Goal: Task Accomplishment & Management: Manage account settings

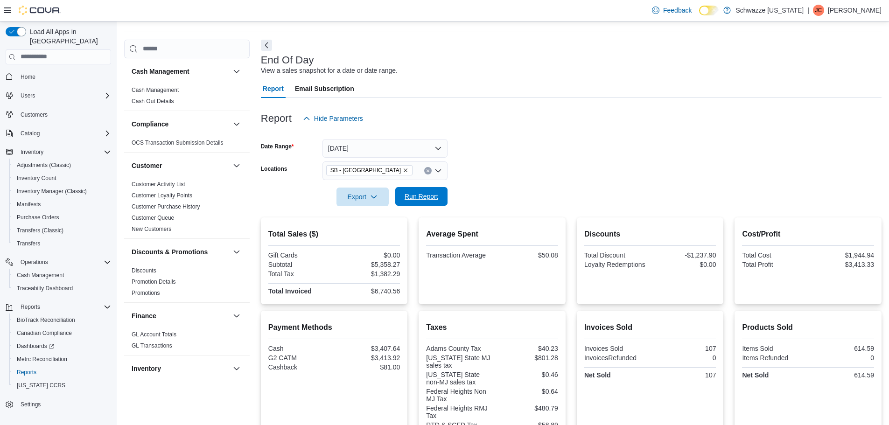
scroll to position [560, 0]
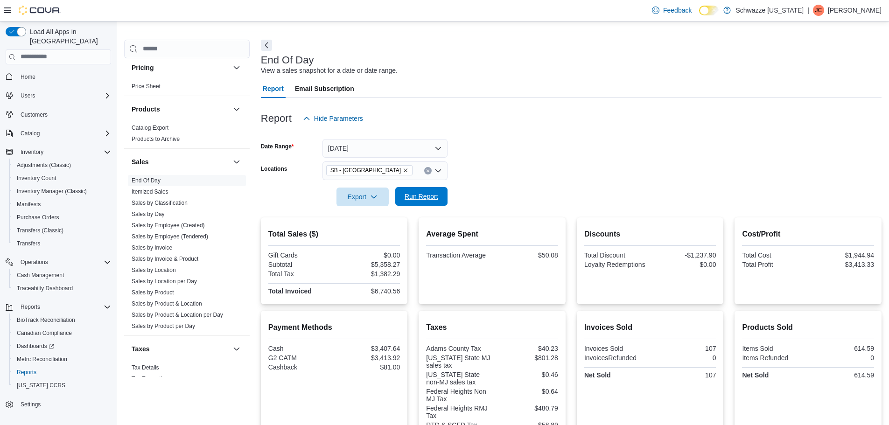
click at [431, 203] on span "Run Report" at bounding box center [421, 196] width 41 height 19
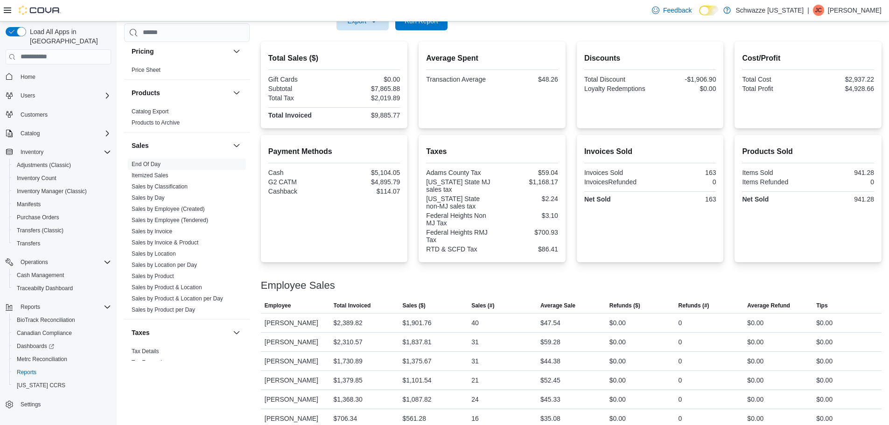
scroll to position [214, 0]
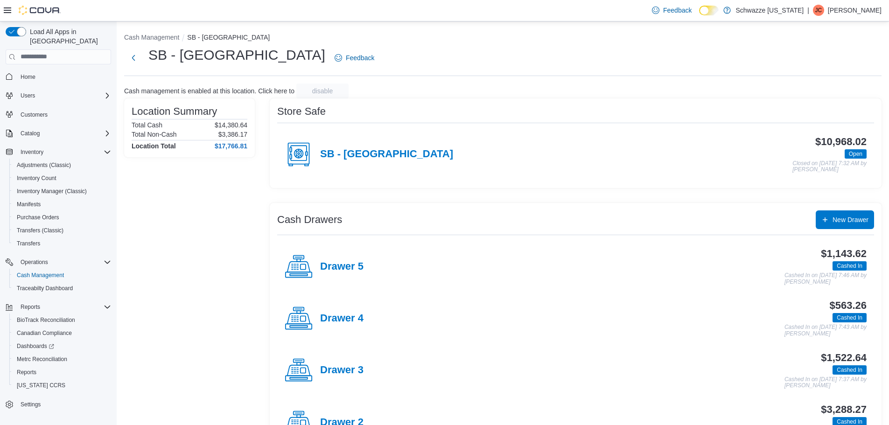
scroll to position [91, 0]
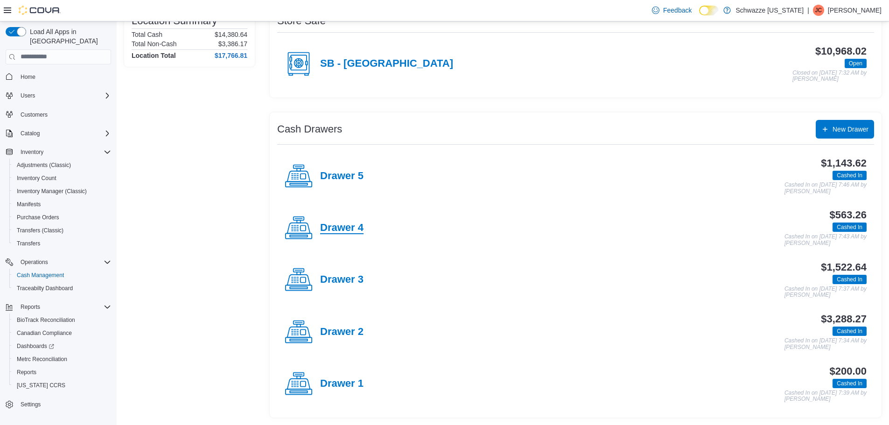
click at [354, 228] on h4 "Drawer 4" at bounding box center [341, 228] width 43 height 12
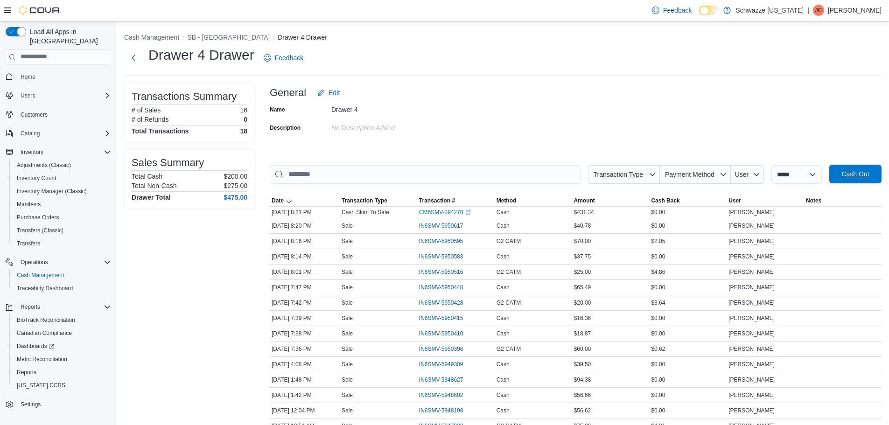
click at [876, 180] on span "Cash Out" at bounding box center [855, 174] width 41 height 19
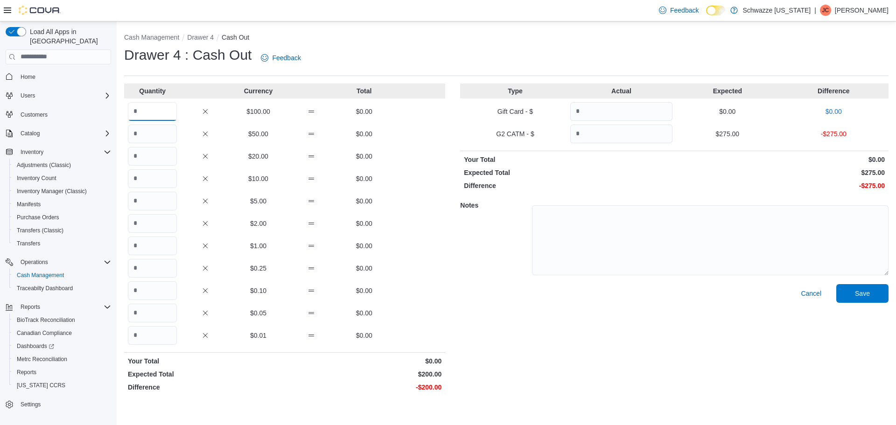
click at [147, 114] on input "Quantity" at bounding box center [152, 111] width 49 height 19
type input "*"
click at [587, 135] on input "Quantity" at bounding box center [622, 134] width 102 height 19
type input "***"
click at [653, 235] on textarea at bounding box center [710, 240] width 357 height 70
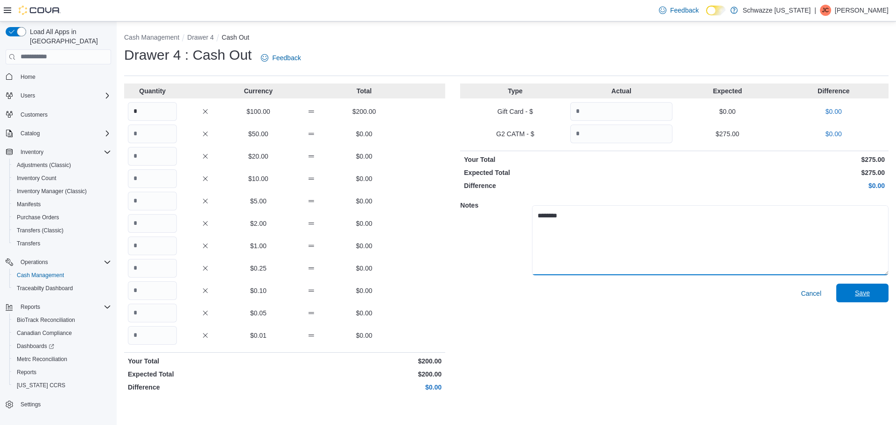
type textarea "********"
click at [874, 294] on span "Save" at bounding box center [862, 293] width 41 height 19
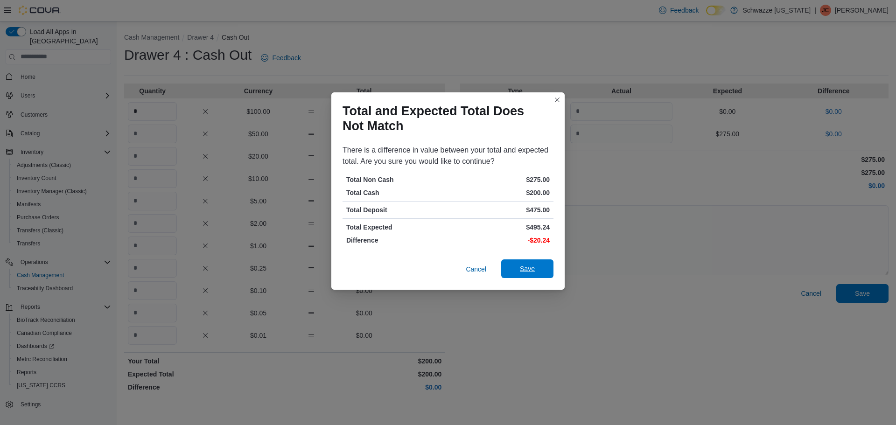
click at [532, 271] on span "Save" at bounding box center [527, 268] width 15 height 9
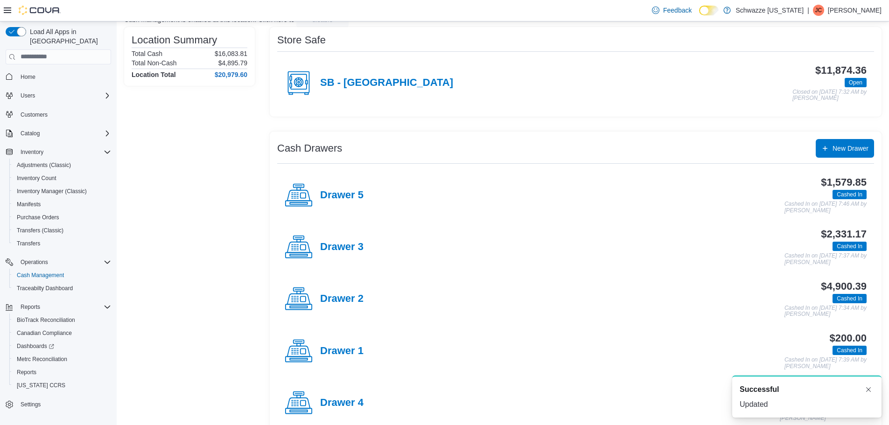
scroll to position [91, 0]
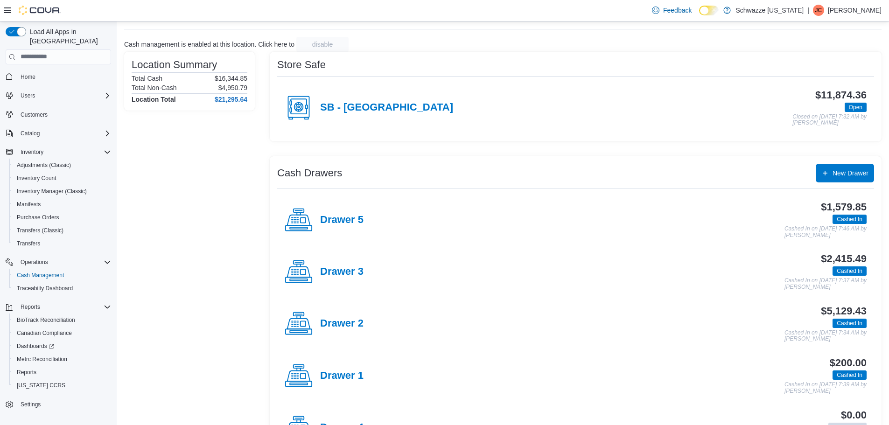
scroll to position [91, 0]
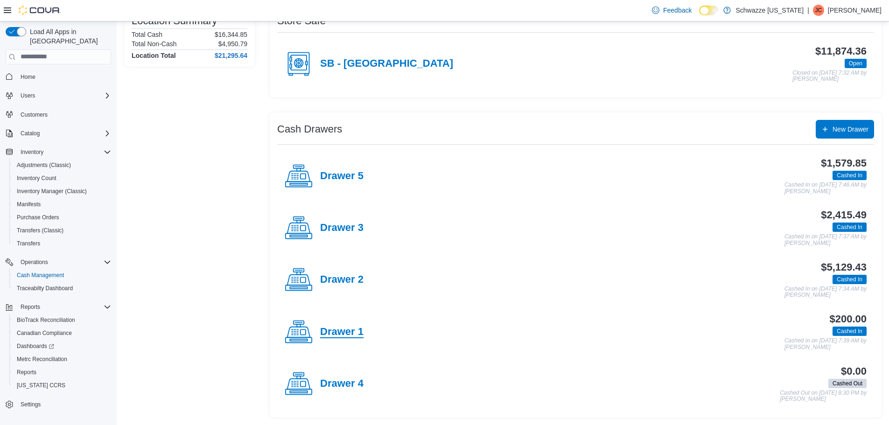
click at [353, 329] on h4 "Drawer 1" at bounding box center [341, 332] width 43 height 12
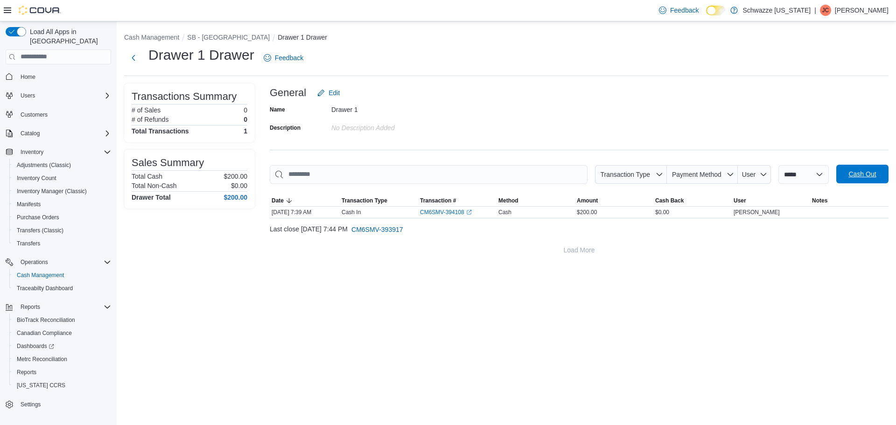
click at [867, 173] on span "Cash Out" at bounding box center [863, 173] width 28 height 9
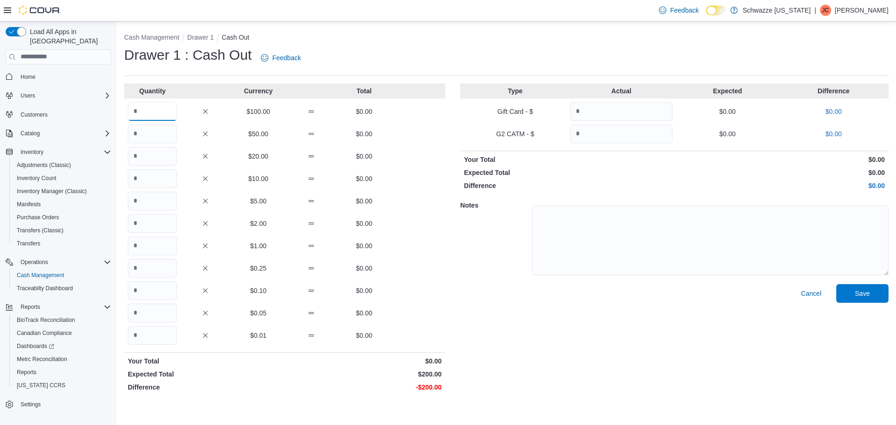
click at [161, 117] on input "Quantity" at bounding box center [152, 111] width 49 height 19
type input "*"
click at [867, 288] on span "Save" at bounding box center [862, 293] width 41 height 19
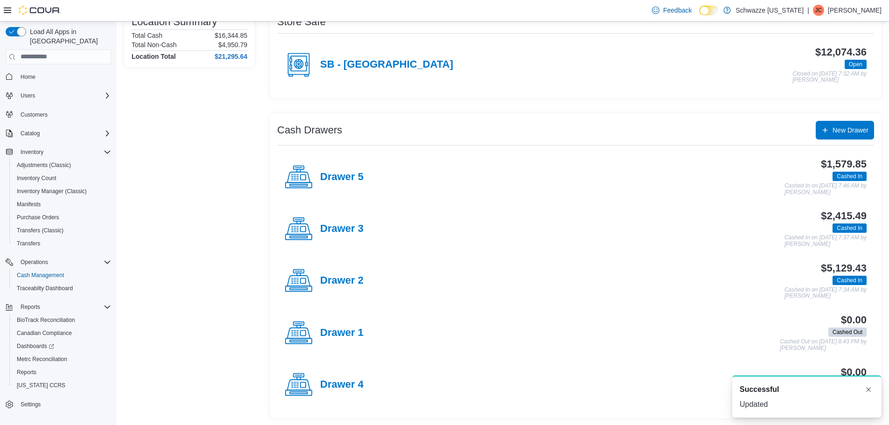
scroll to position [91, 0]
